Goal: Transaction & Acquisition: Purchase product/service

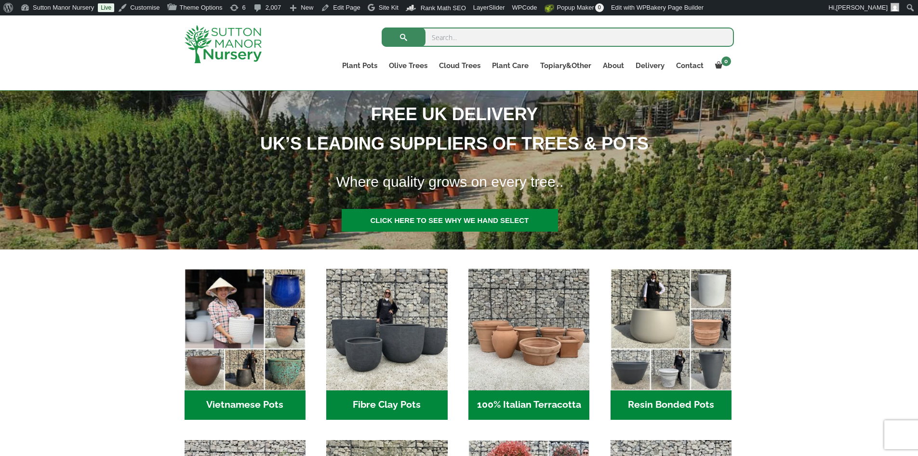
click at [710, 404] on h2 "Resin Bonded Pots (212)" at bounding box center [671, 405] width 121 height 30
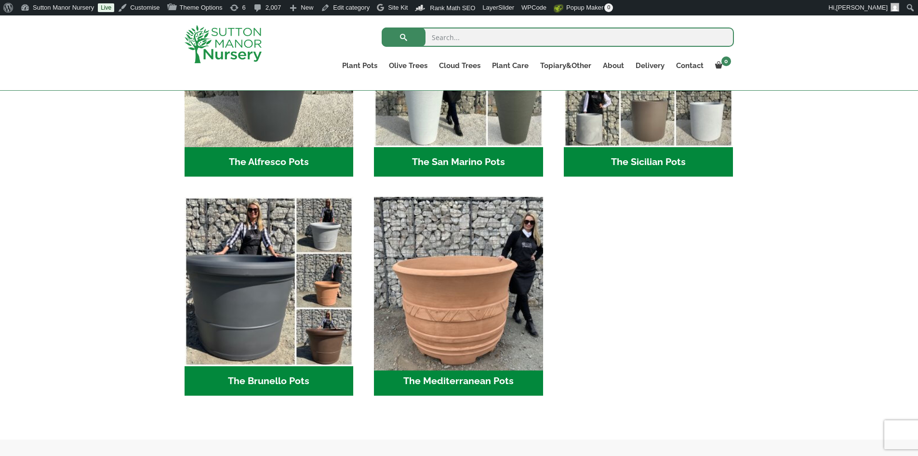
scroll to position [1253, 0]
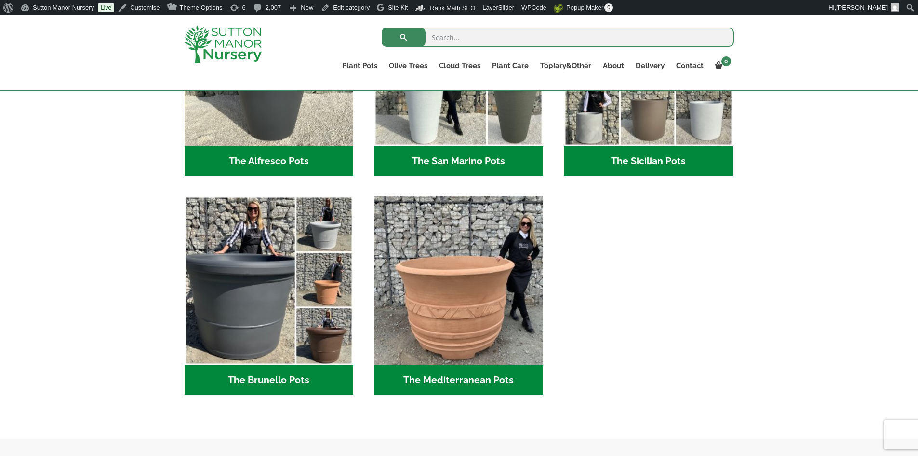
click at [491, 156] on h2 "The San Marino Pots (17)" at bounding box center [458, 161] width 169 height 30
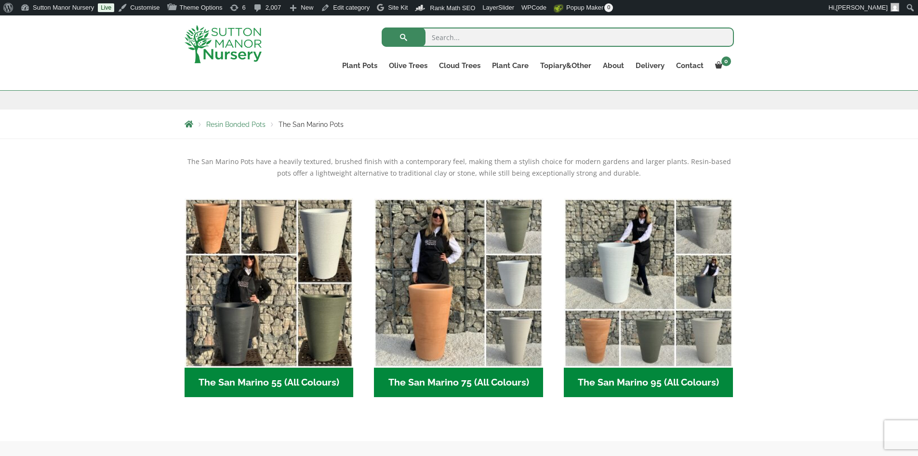
scroll to position [193, 0]
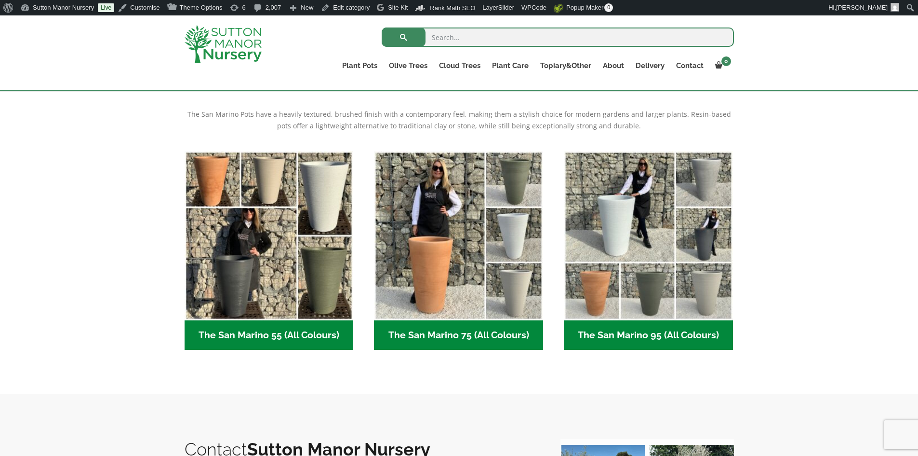
click at [239, 333] on h2 "The San Marino 55 (All Colours) (5)" at bounding box center [269, 335] width 169 height 30
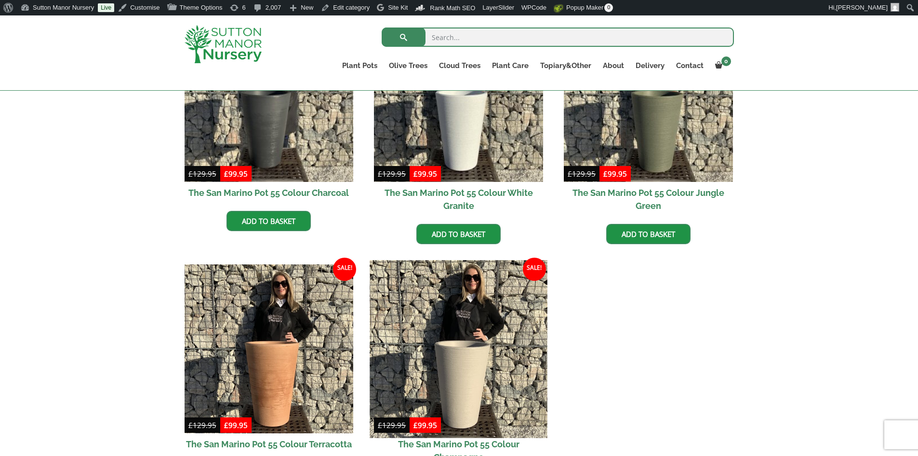
scroll to position [386, 0]
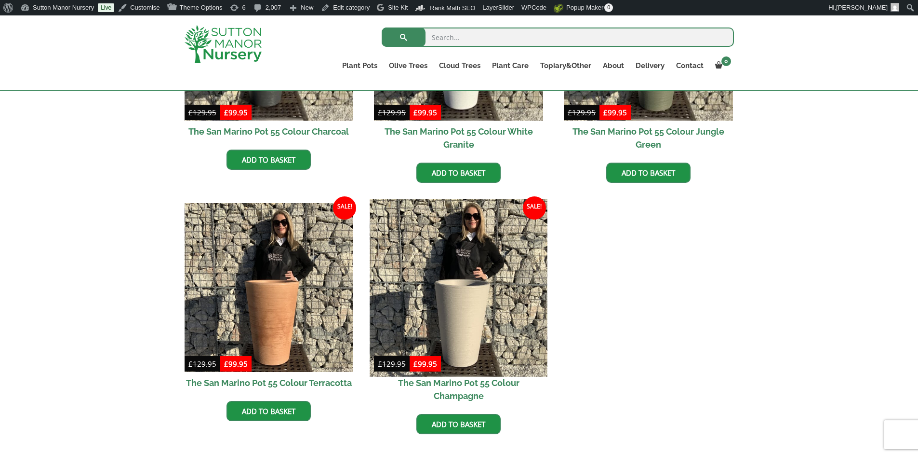
click at [484, 328] on img at bounding box center [458, 287] width 177 height 177
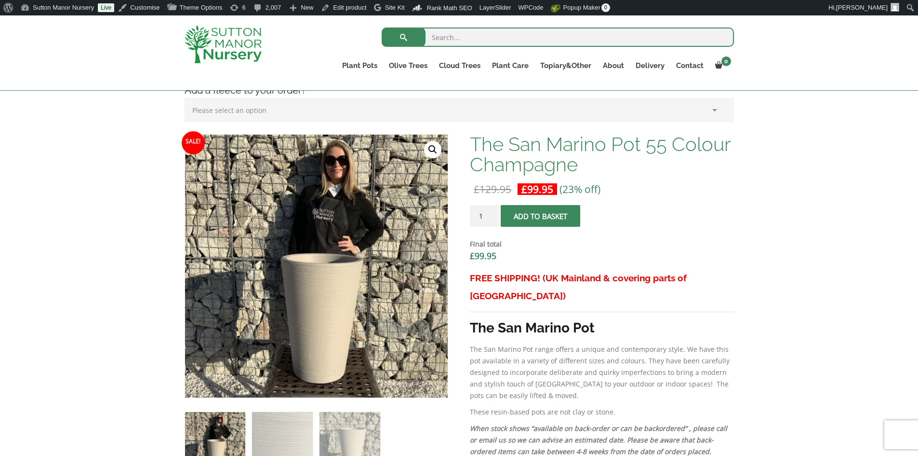
scroll to position [241, 0]
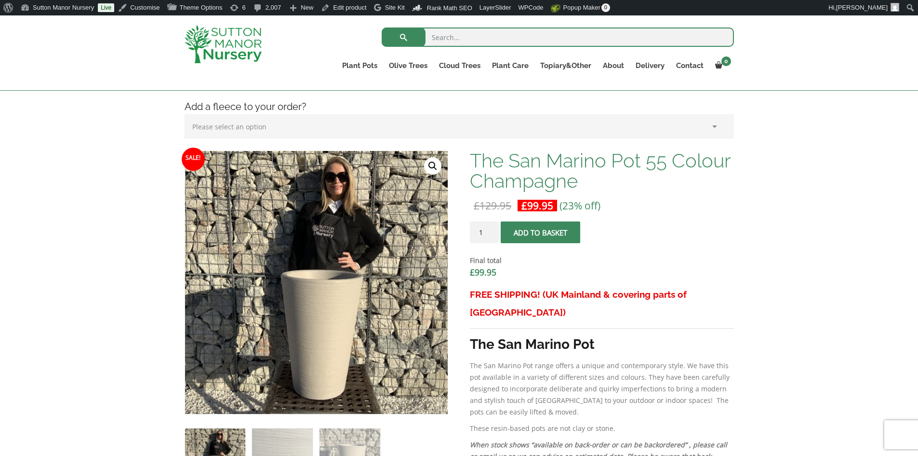
drag, startPoint x: 213, startPoint y: 44, endPoint x: 199, endPoint y: 30, distance: 19.8
click at [213, 44] on img at bounding box center [223, 44] width 77 height 38
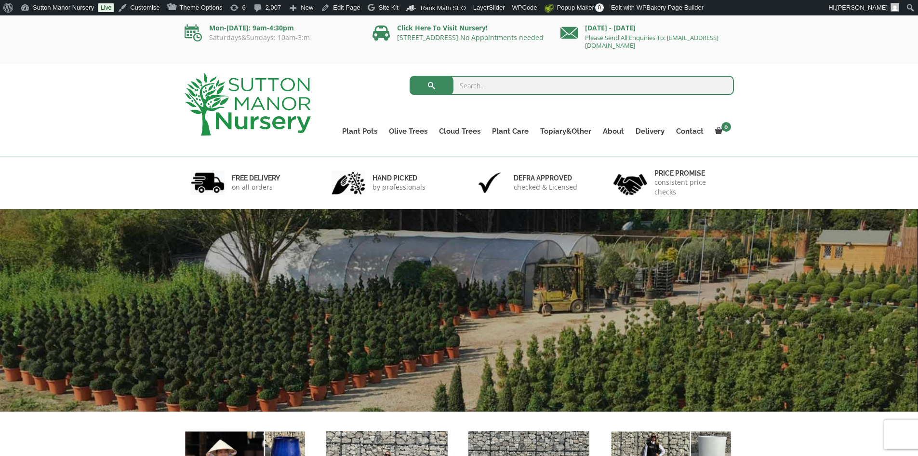
click at [281, 105] on img at bounding box center [248, 104] width 126 height 62
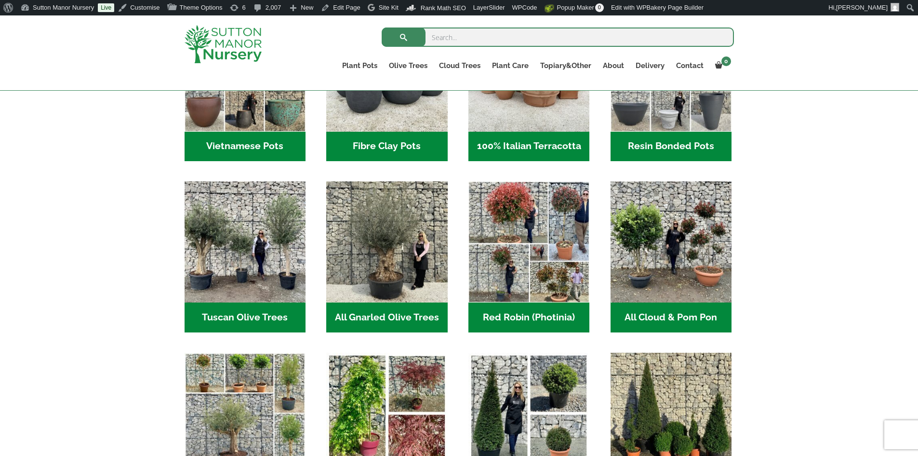
scroll to position [386, 0]
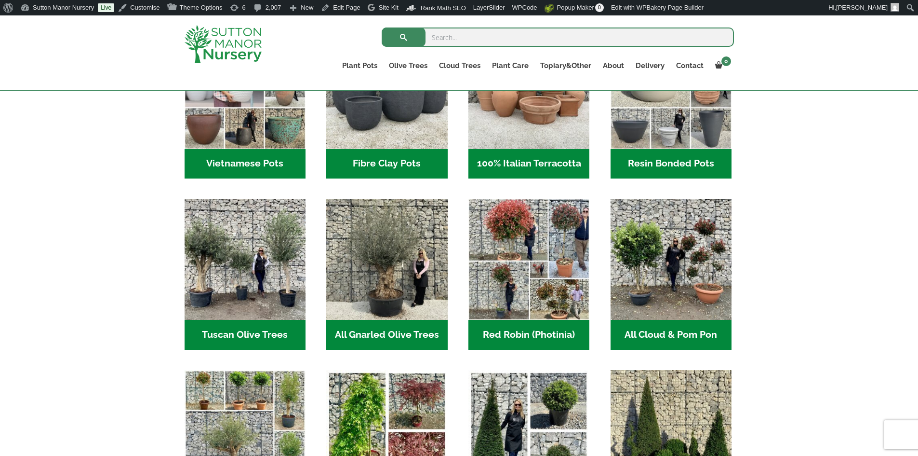
click at [658, 160] on h2 "Resin Bonded Pots (212)" at bounding box center [671, 164] width 121 height 30
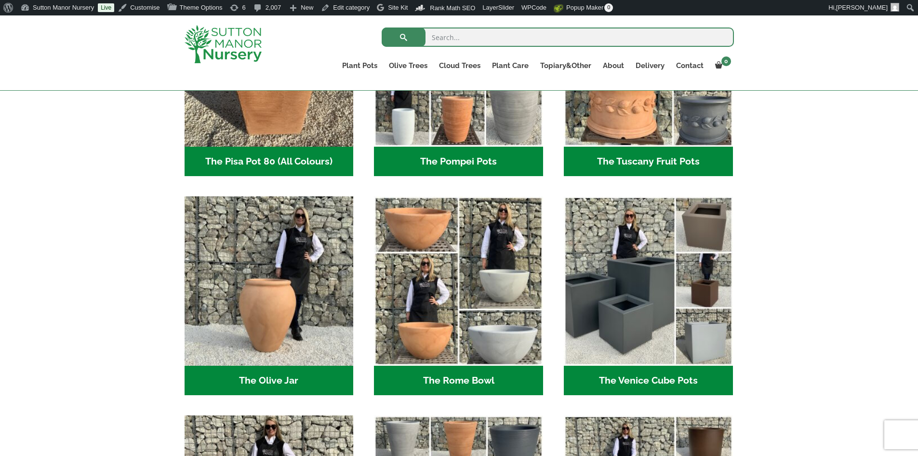
scroll to position [820, 0]
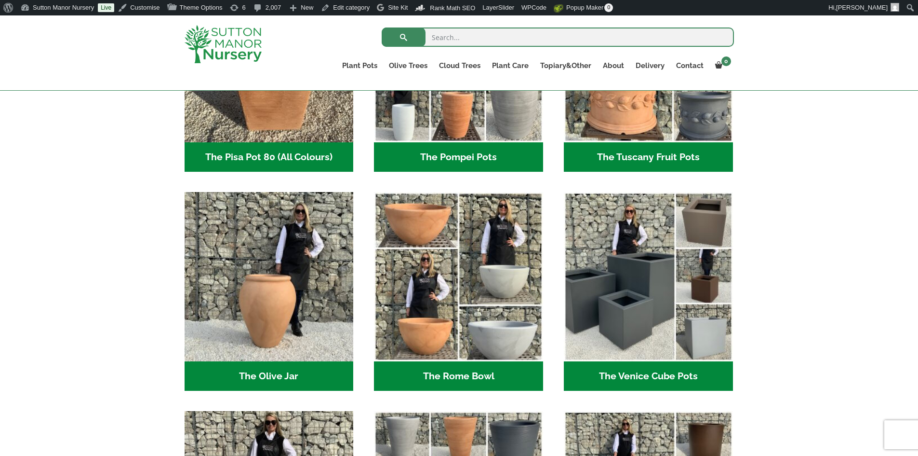
click at [480, 156] on h2 "The Pompei Pots (18)" at bounding box center [458, 157] width 169 height 30
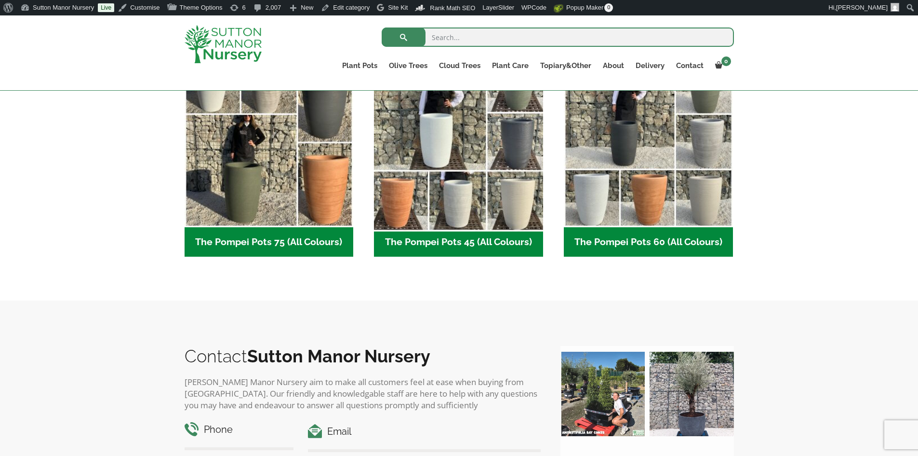
scroll to position [289, 0]
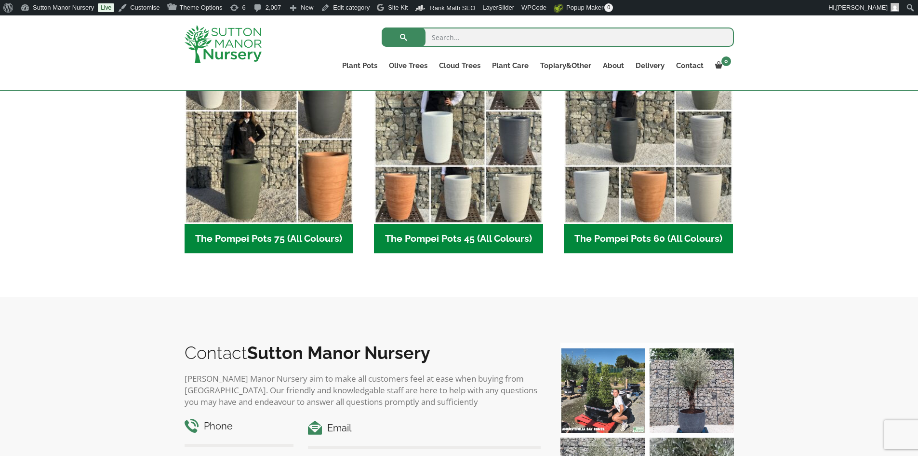
click at [486, 235] on h2 "The Pompei Pots 45 (All Colours) (6)" at bounding box center [458, 239] width 169 height 30
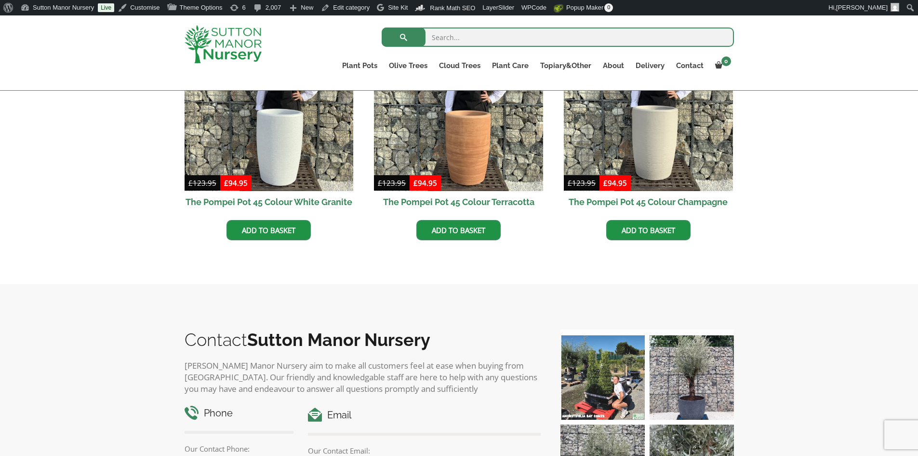
scroll to position [482, 0]
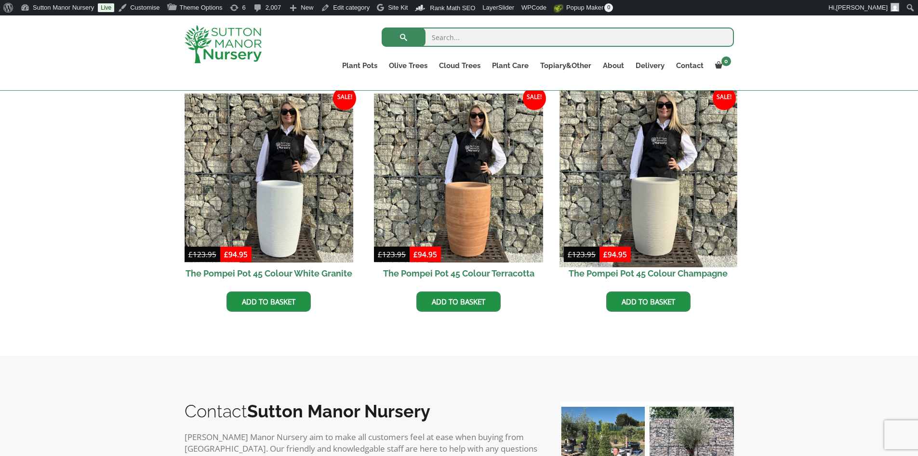
click at [644, 245] on img at bounding box center [648, 177] width 177 height 177
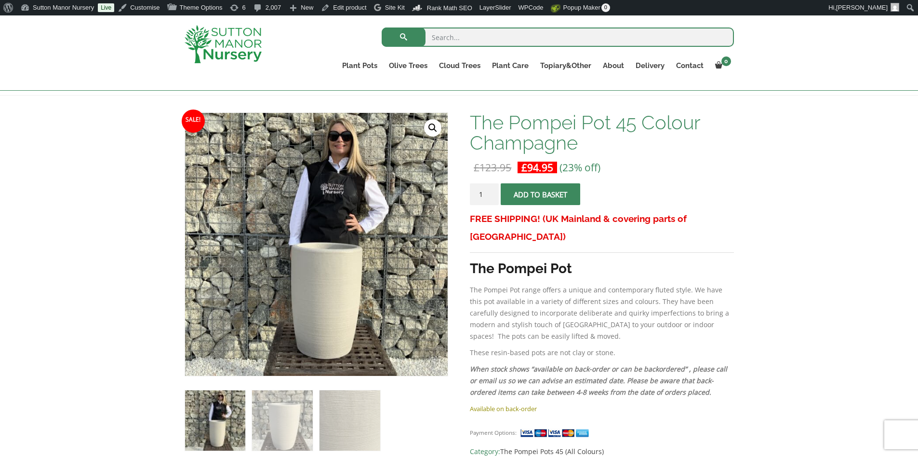
scroll to position [96, 0]
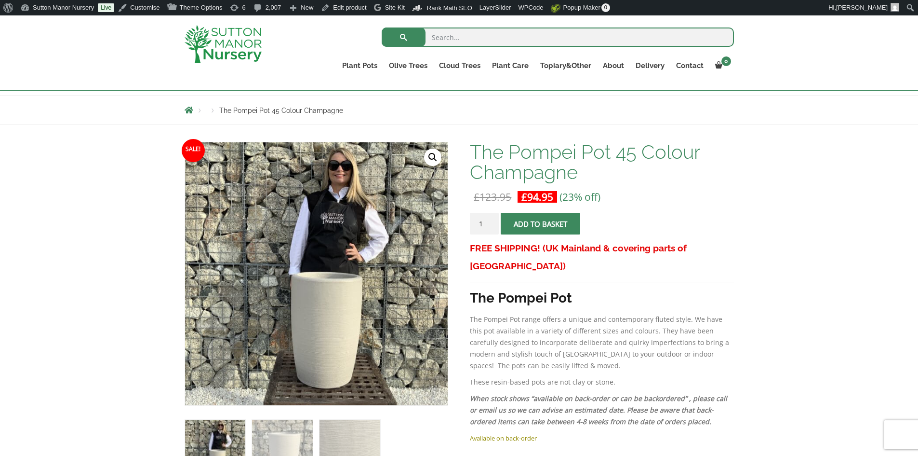
click at [244, 44] on img at bounding box center [223, 44] width 77 height 38
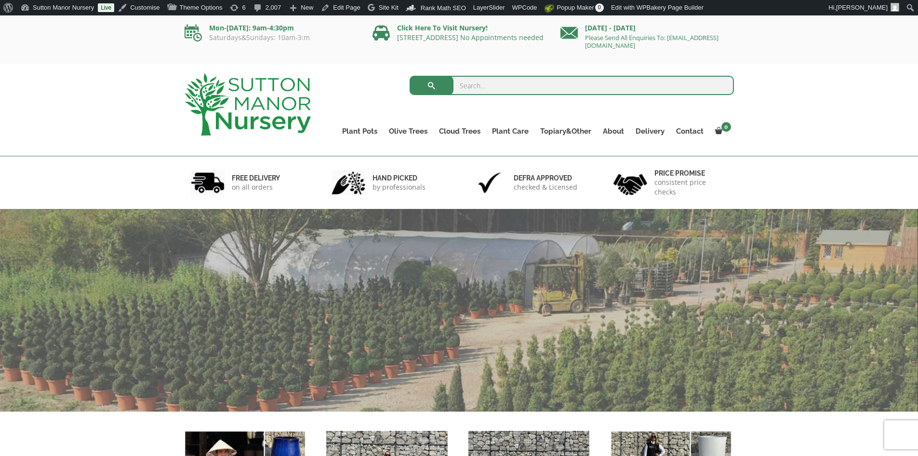
click at [511, 87] on input "search" at bounding box center [572, 85] width 324 height 19
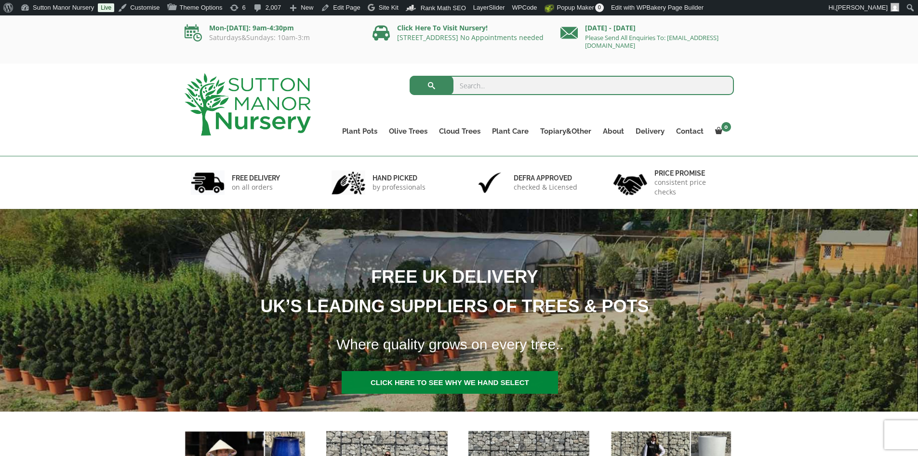
click at [281, 81] on img at bounding box center [248, 104] width 126 height 62
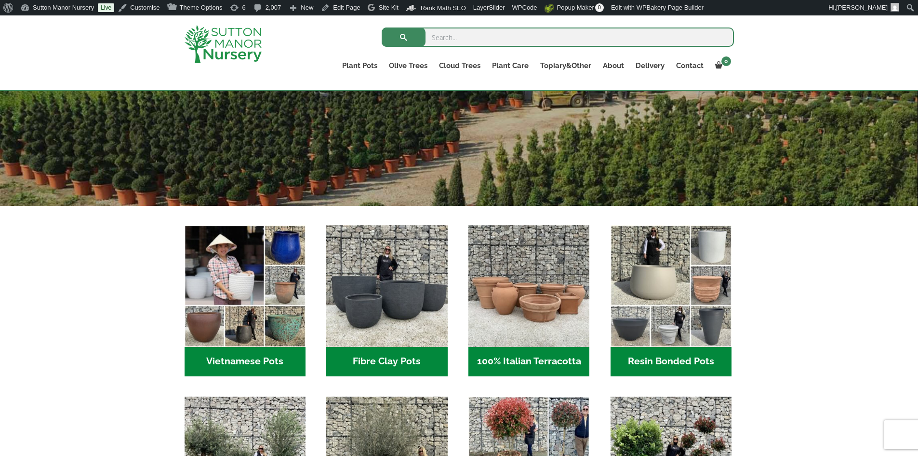
scroll to position [289, 0]
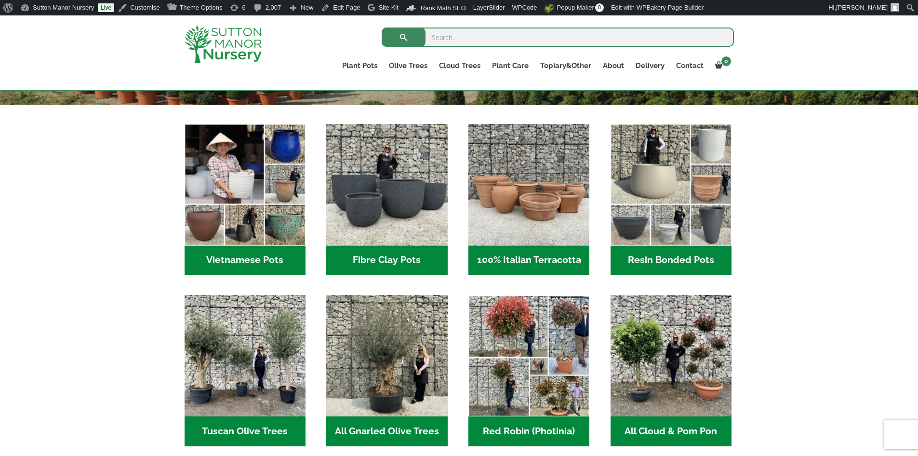
click at [661, 262] on h2 "Resin Bonded Pots (212)" at bounding box center [671, 260] width 121 height 30
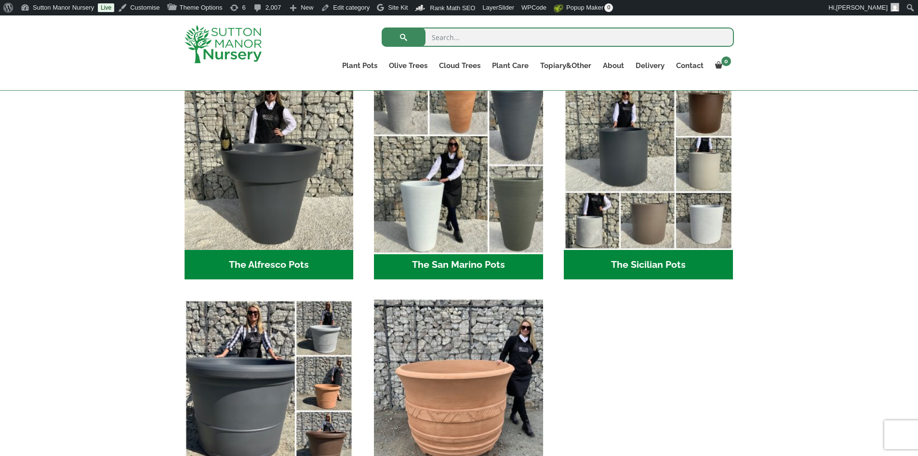
scroll to position [1109, 0]
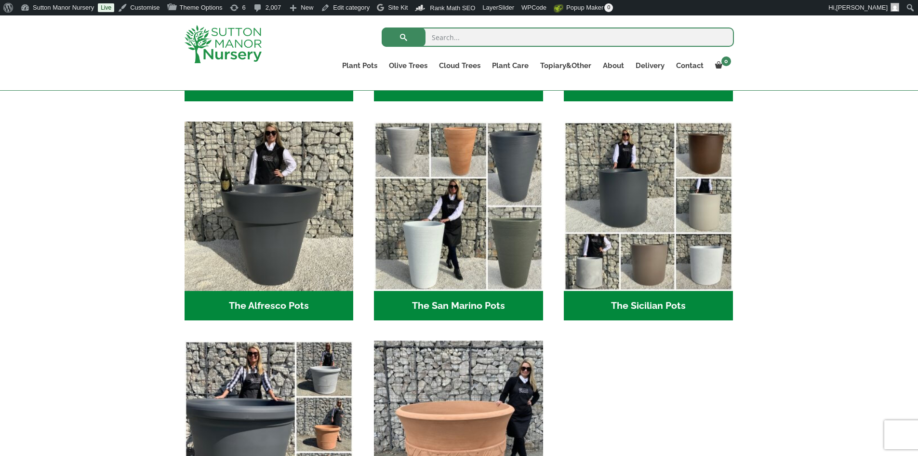
click at [446, 308] on h2 "The San Marino Pots (17)" at bounding box center [458, 306] width 169 height 30
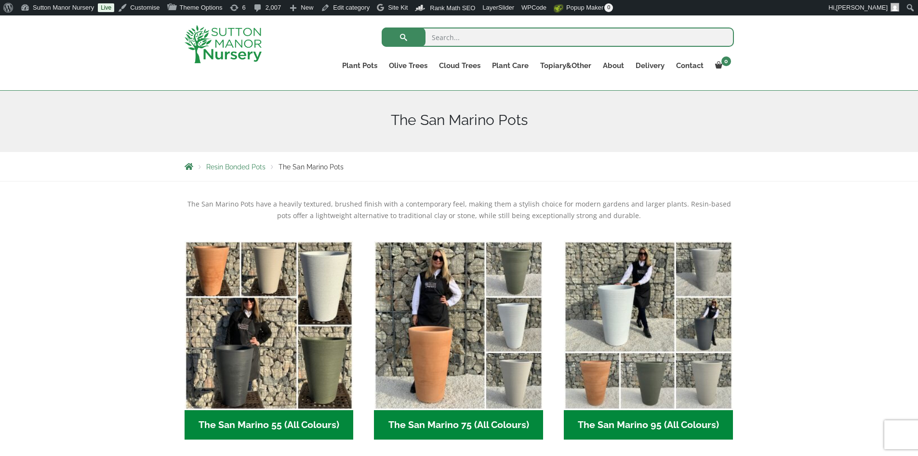
scroll to position [193, 0]
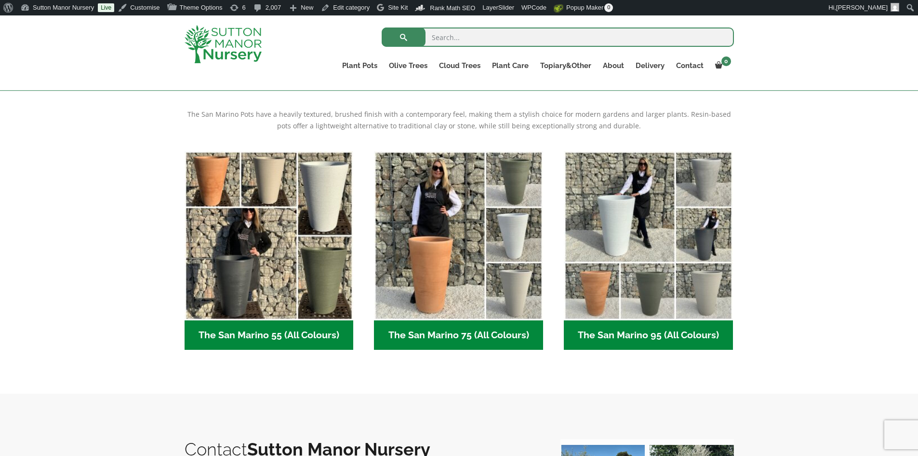
click at [284, 327] on h2 "The San Marino 55 (All Colours) (5)" at bounding box center [269, 335] width 169 height 30
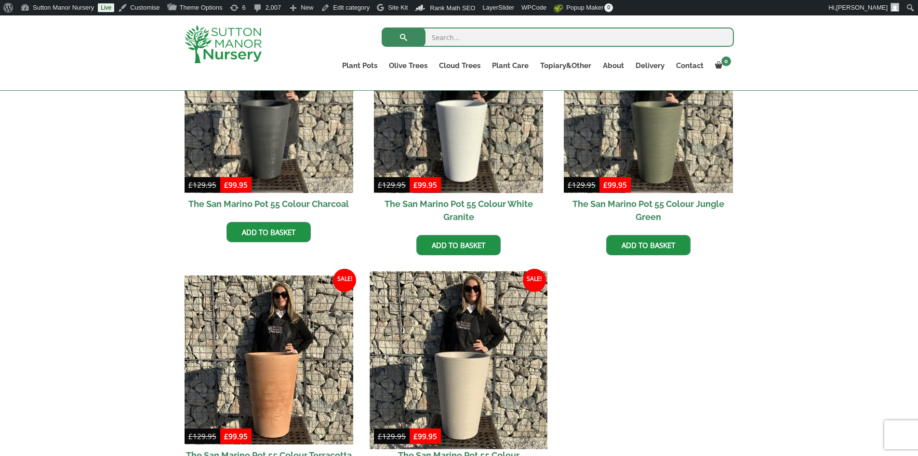
scroll to position [386, 0]
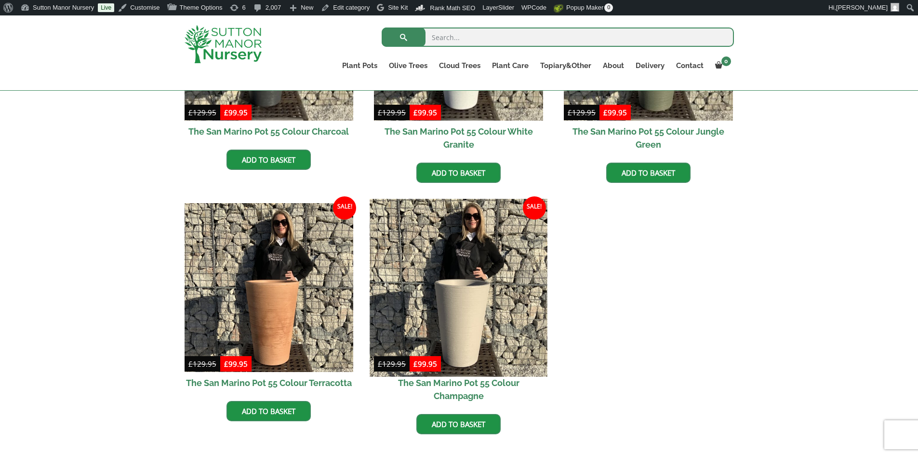
click at [454, 320] on img at bounding box center [458, 287] width 177 height 177
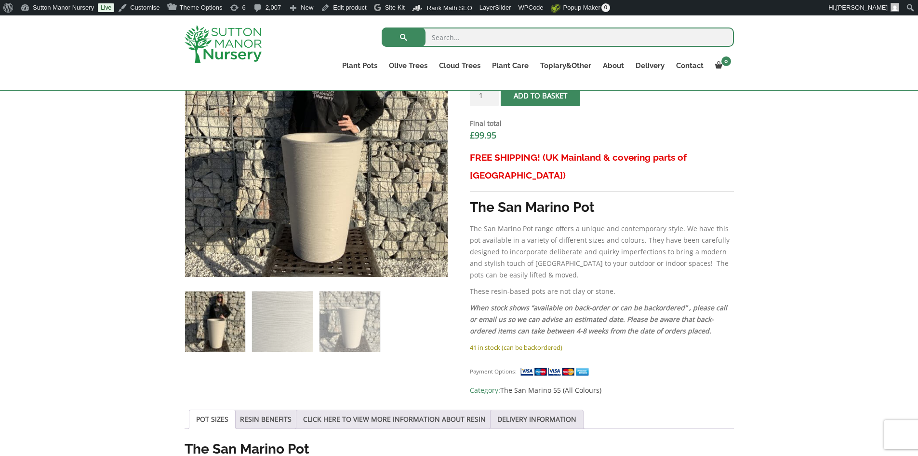
scroll to position [289, 0]
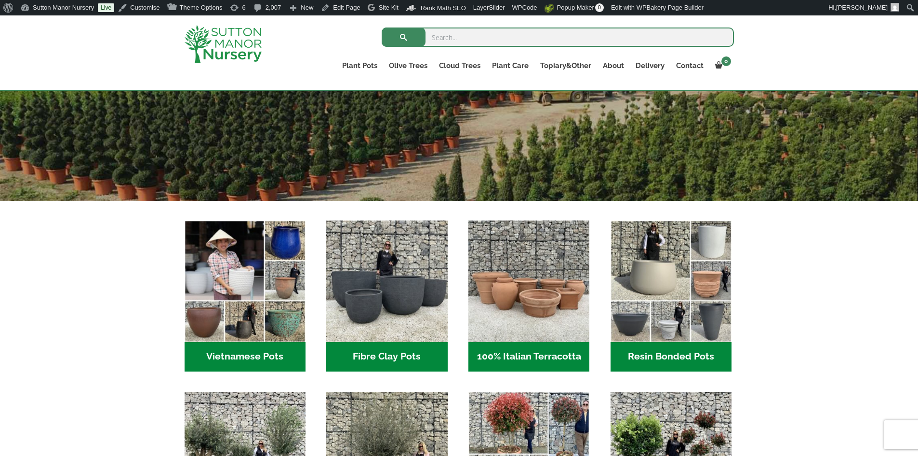
scroll to position [337, 0]
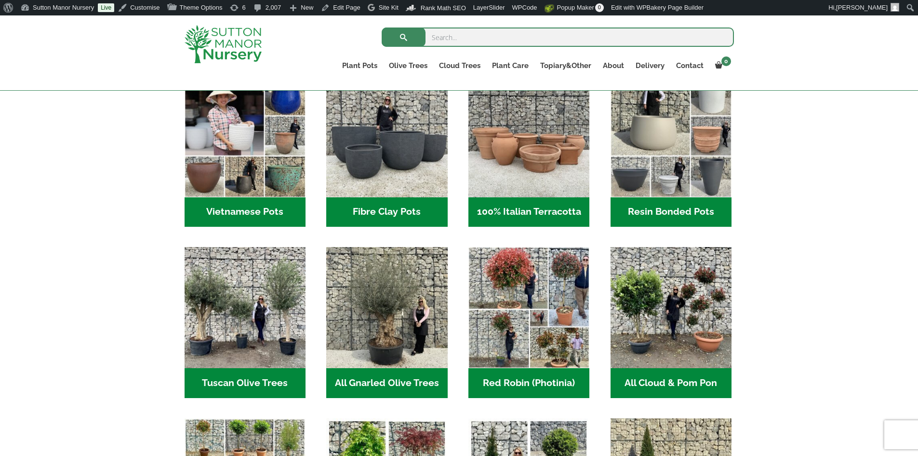
click at [654, 203] on h2 "Resin Bonded Pots (212)" at bounding box center [671, 212] width 121 height 30
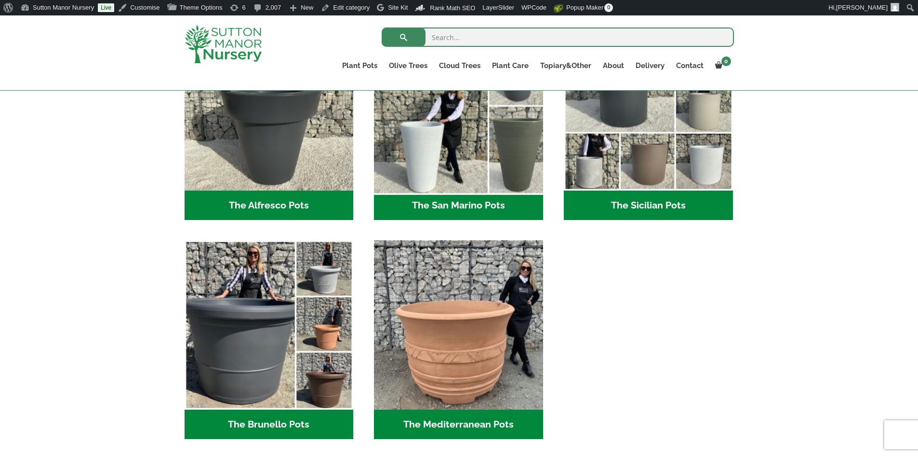
scroll to position [1253, 0]
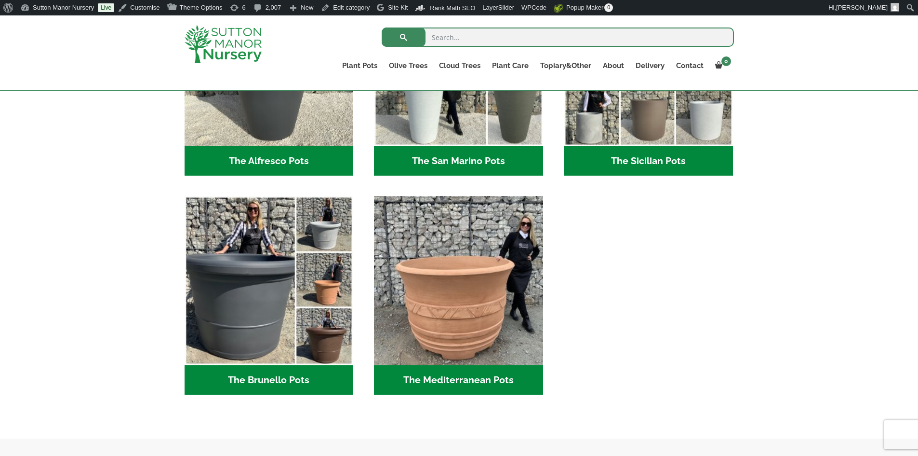
click at [497, 168] on h2 "The San Marino Pots (17)" at bounding box center [458, 161] width 169 height 30
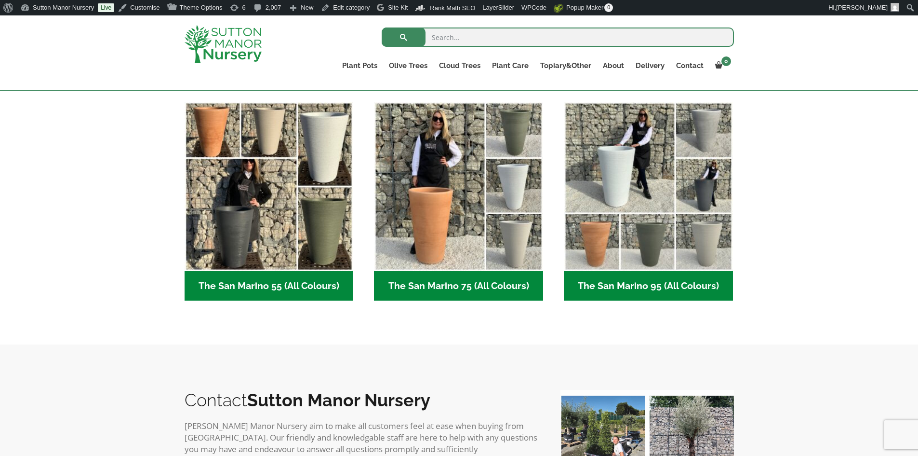
scroll to position [289, 0]
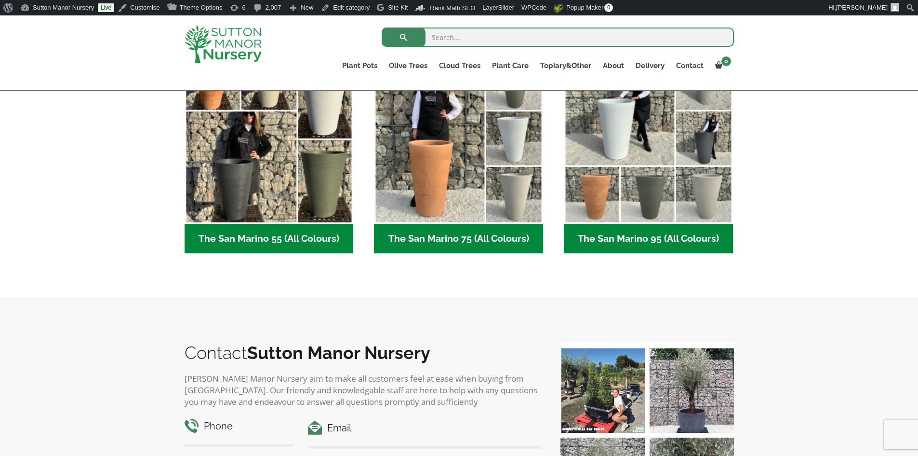
click at [243, 243] on h2 "The San Marino 55 (All Colours) (5)" at bounding box center [269, 239] width 169 height 30
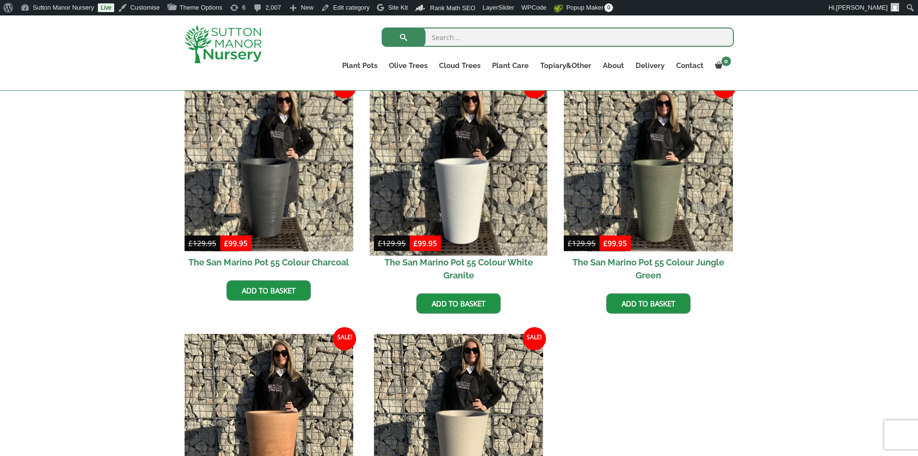
scroll to position [241, 0]
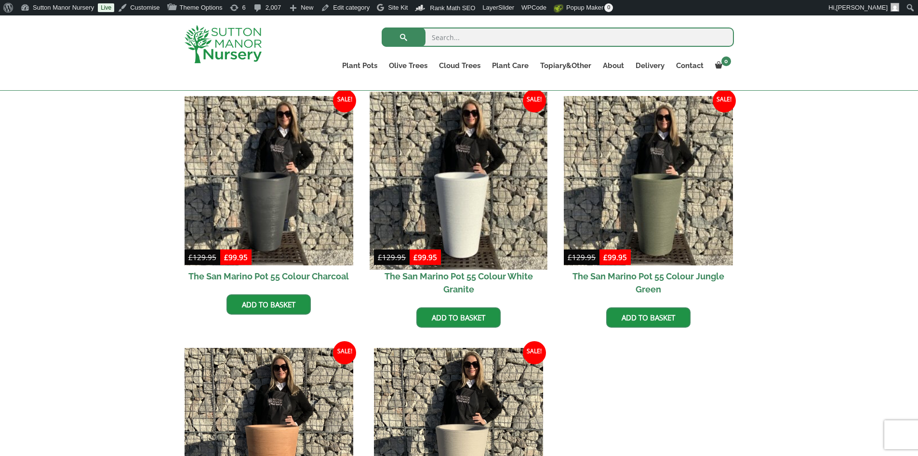
click at [468, 188] on img at bounding box center [458, 180] width 177 height 177
